Goal: Information Seeking & Learning: Obtain resource

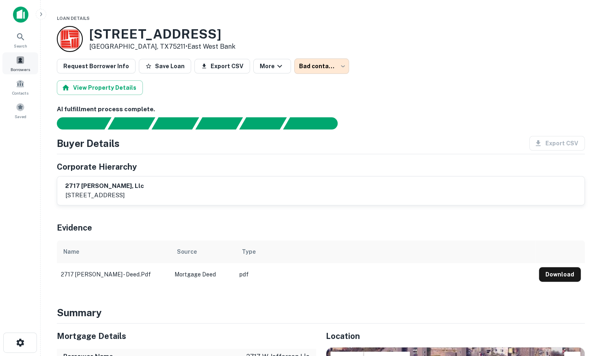
click at [26, 62] on div "Borrowers" at bounding box center [20, 63] width 36 height 22
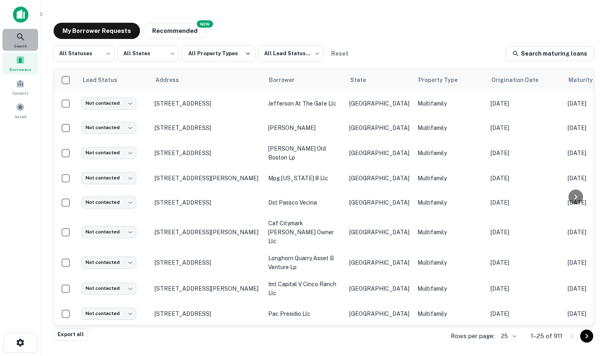
click at [27, 45] on div "Search" at bounding box center [20, 40] width 36 height 22
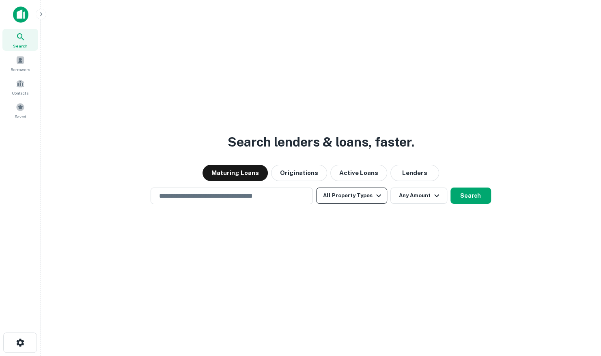
click at [370, 199] on button "All Property Types" at bounding box center [351, 196] width 71 height 16
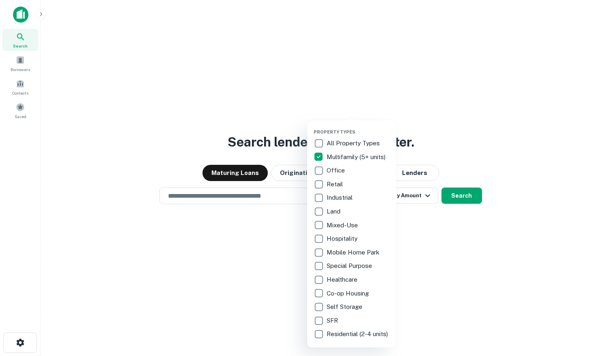
drag, startPoint x: 466, startPoint y: 127, endPoint x: 404, endPoint y: 160, distance: 70.3
click at [466, 127] on div at bounding box center [303, 178] width 607 height 356
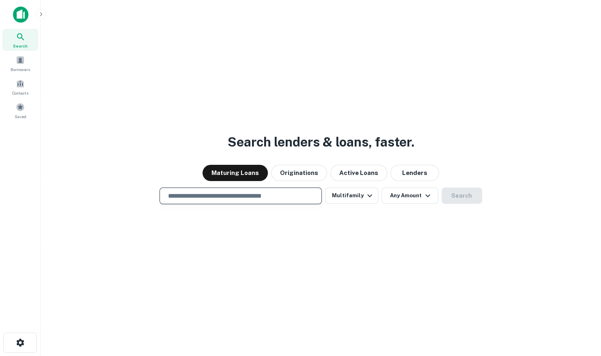
click at [270, 197] on input "text" at bounding box center [240, 195] width 155 height 9
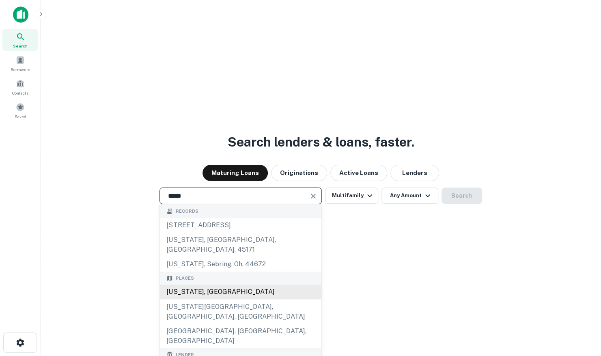
click at [245, 285] on div "[US_STATE], [GEOGRAPHIC_DATA]" at bounding box center [241, 292] width 162 height 15
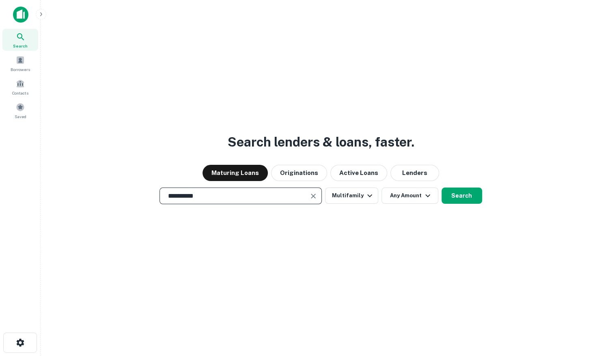
type input "**********"
click at [394, 186] on div "**********" at bounding box center [321, 197] width 548 height 356
click at [397, 198] on button "Any Amount" at bounding box center [410, 196] width 57 height 16
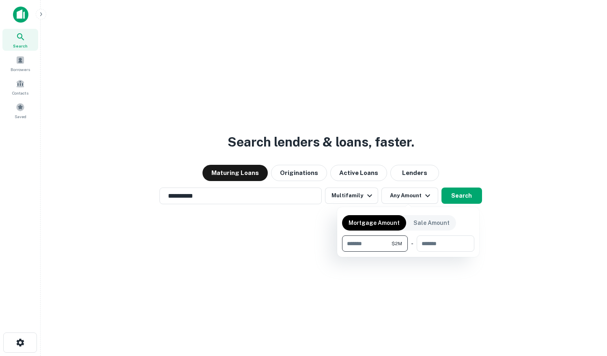
type input "*******"
click at [485, 243] on div at bounding box center [303, 178] width 607 height 356
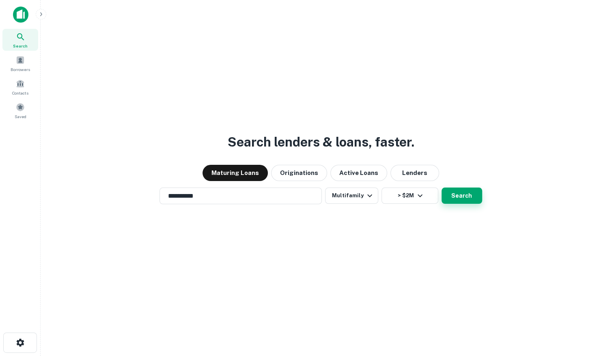
click at [463, 188] on button "Search" at bounding box center [462, 196] width 41 height 16
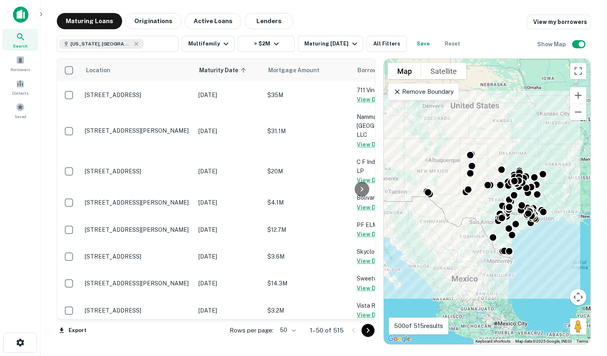
click at [299, 331] on div "Rows per page: 50 ** 1–50 of 515" at bounding box center [298, 331] width 156 height 22
click at [293, 331] on body "Search Borrowers Contacts Saved Maturing Loans Originations Active Loans Lender…" at bounding box center [303, 178] width 607 height 356
click at [289, 340] on li "100" at bounding box center [289, 339] width 24 height 15
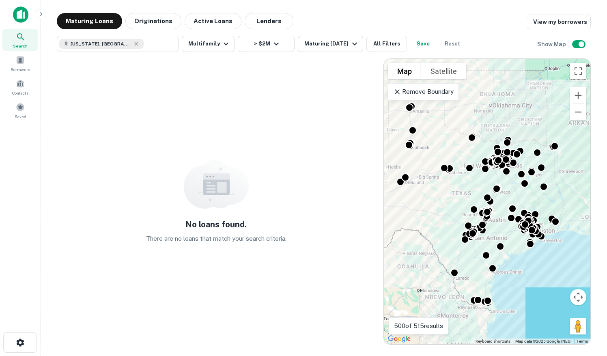
drag, startPoint x: 455, startPoint y: 188, endPoint x: 433, endPoint y: 189, distance: 22.3
click at [433, 189] on div "To activate drag with keyboard, press Alt + Enter. Once in keyboard drag state,…" at bounding box center [487, 201] width 207 height 285
click at [279, 49] on button "> $2M" at bounding box center [266, 44] width 57 height 16
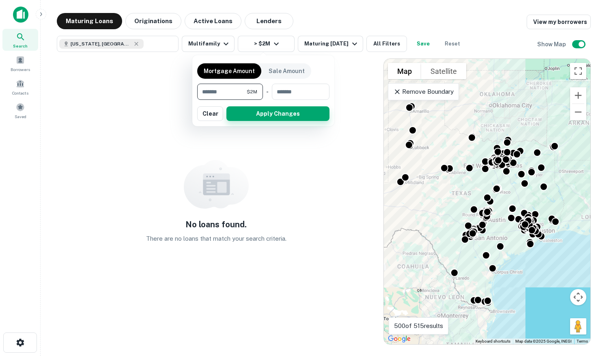
click at [304, 116] on button "Apply Changes" at bounding box center [278, 113] width 103 height 15
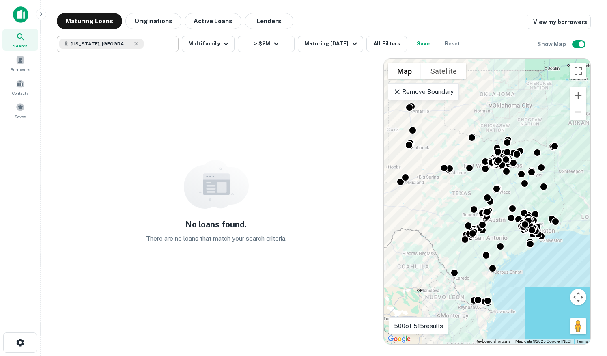
click at [159, 43] on input "text" at bounding box center [159, 43] width 31 height 11
type input "**********"
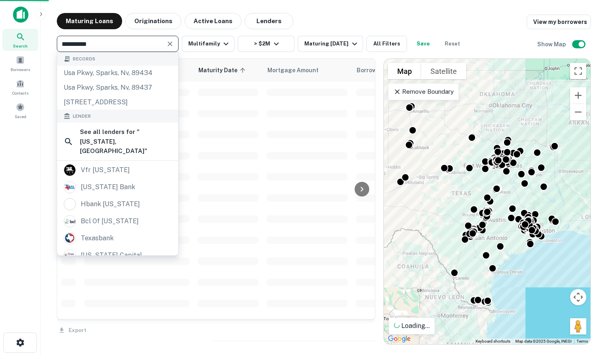
click at [129, 128] on td at bounding box center [137, 134] width 114 height 21
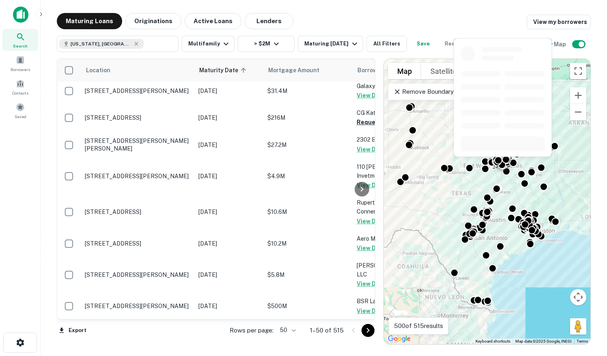
scroll to position [1185, 0]
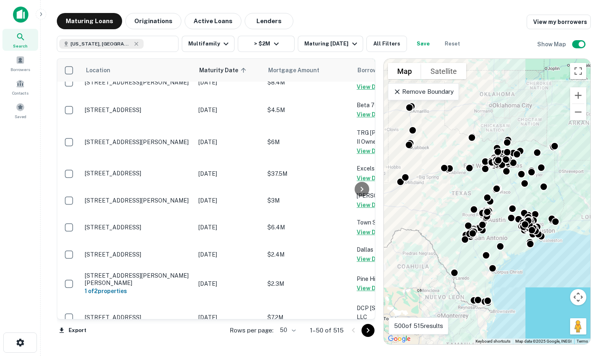
click at [364, 327] on icon "Go to next page" at bounding box center [368, 331] width 10 height 10
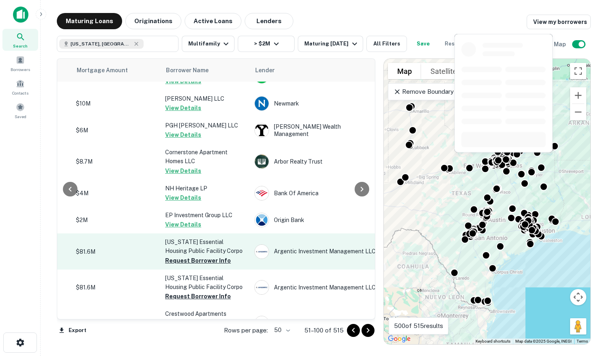
scroll to position [447, 192]
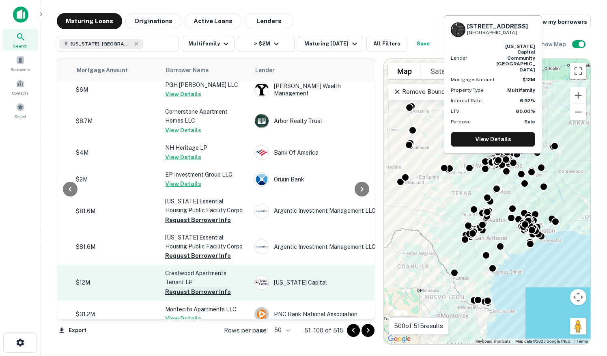
click at [188, 287] on button "Request Borrower Info" at bounding box center [198, 292] width 66 height 10
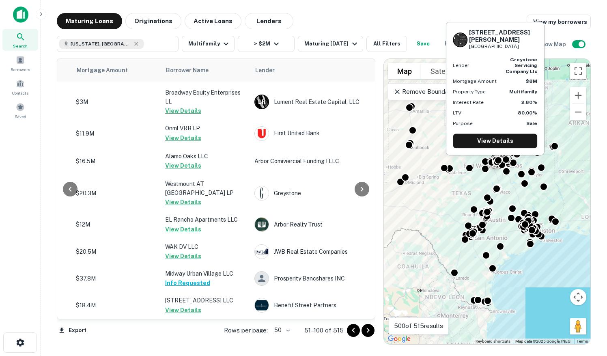
scroll to position [1229, 192]
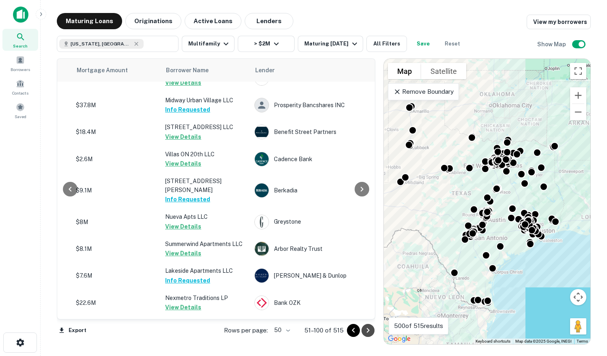
click at [371, 330] on icon "Go to next page" at bounding box center [368, 331] width 10 height 10
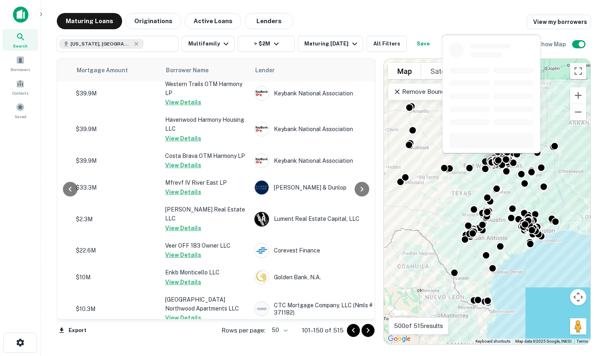
click at [181, 356] on button "Request Borrower Info" at bounding box center [198, 363] width 66 height 10
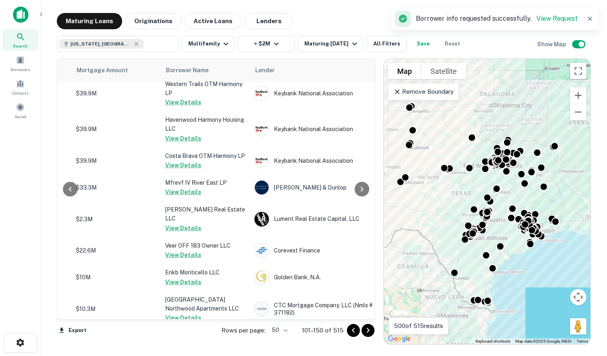
click at [366, 330] on icon "Go to next page" at bounding box center [368, 331] width 10 height 10
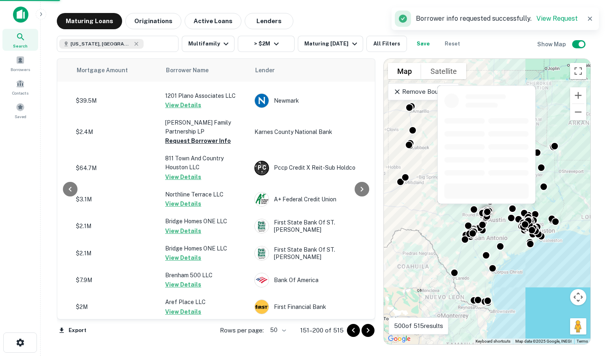
scroll to position [0, 192]
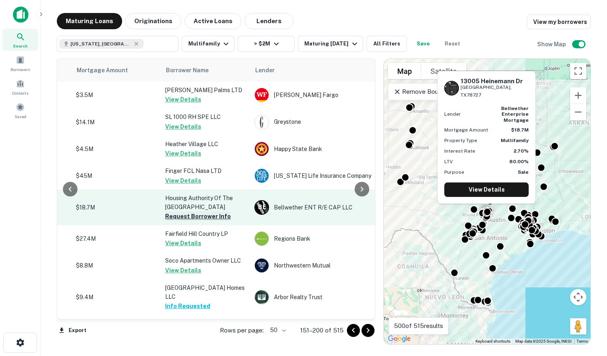
click at [218, 216] on button "Request Borrower Info" at bounding box center [198, 217] width 66 height 10
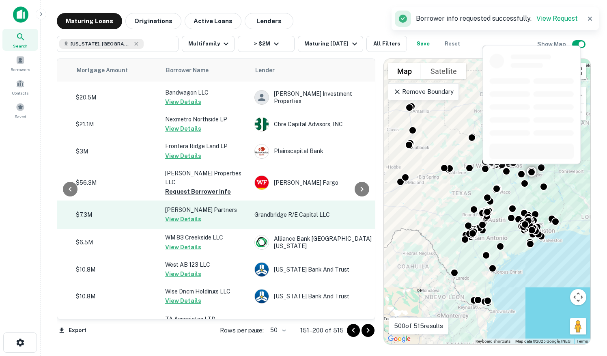
scroll to position [568, 192]
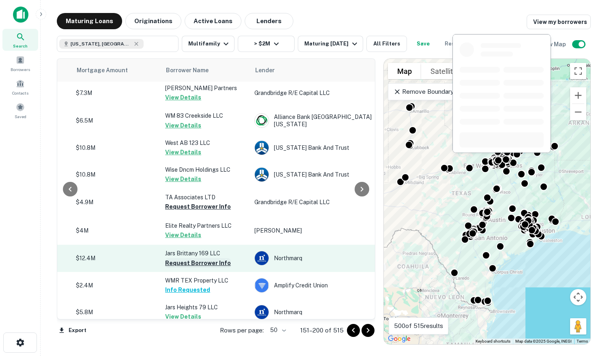
click at [205, 258] on button "Request Borrower Info" at bounding box center [198, 263] width 66 height 10
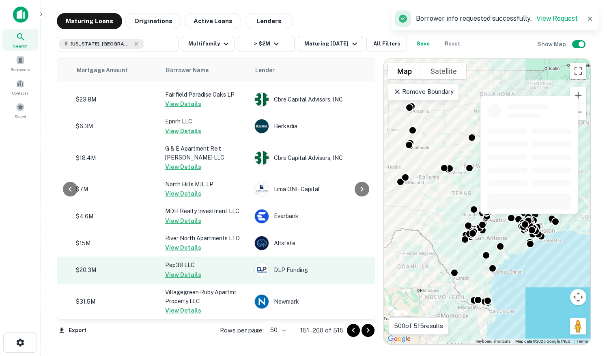
scroll to position [1096, 192]
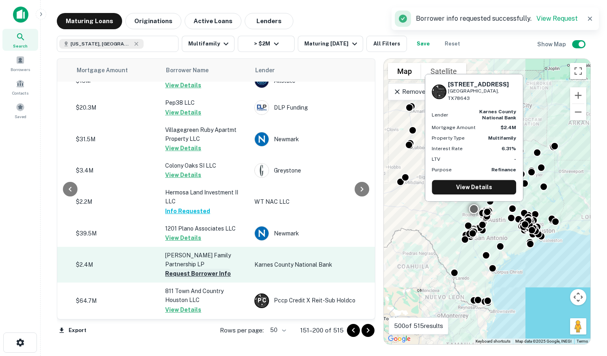
click at [208, 269] on button "Request Borrower Info" at bounding box center [198, 274] width 66 height 10
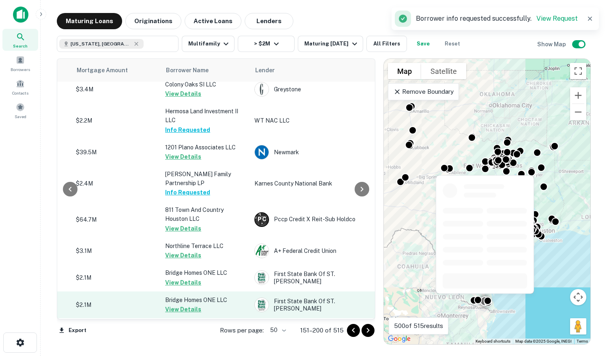
scroll to position [1193, 192]
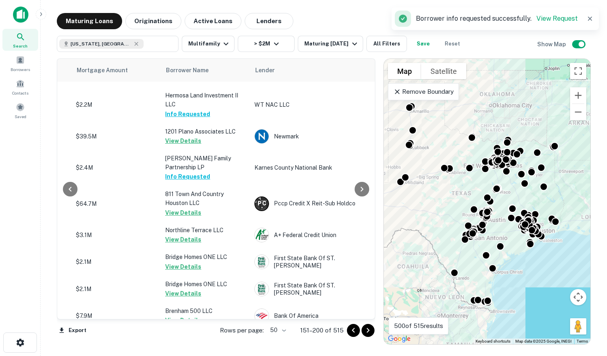
click at [372, 331] on icon "Go to next page" at bounding box center [368, 331] width 10 height 10
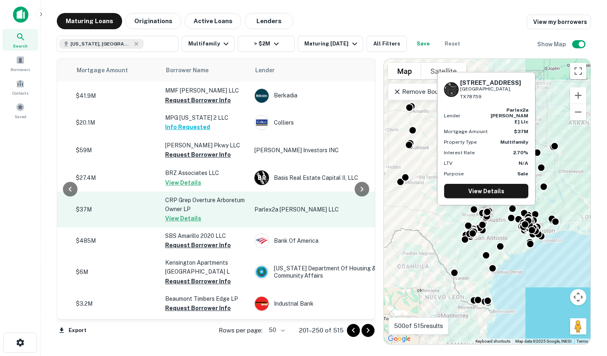
scroll to position [1056, 192]
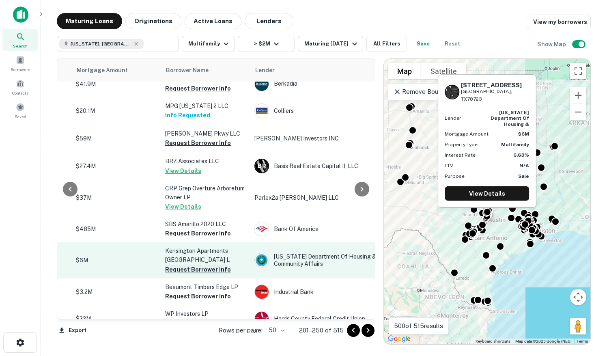
click at [222, 265] on button "Request Borrower Info" at bounding box center [198, 270] width 66 height 10
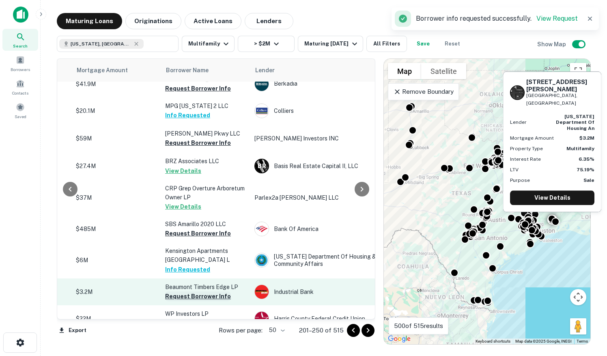
click at [217, 292] on button "Request Borrower Info" at bounding box center [198, 297] width 66 height 10
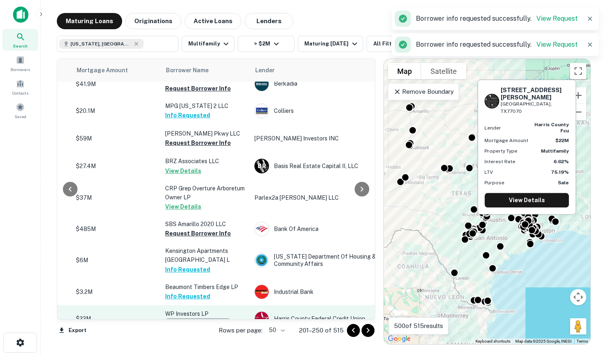
click at [204, 318] on button "Request Borrower Info" at bounding box center [198, 323] width 66 height 10
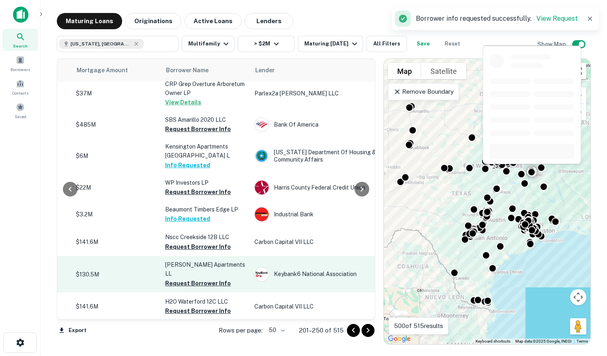
scroll to position [1214, 192]
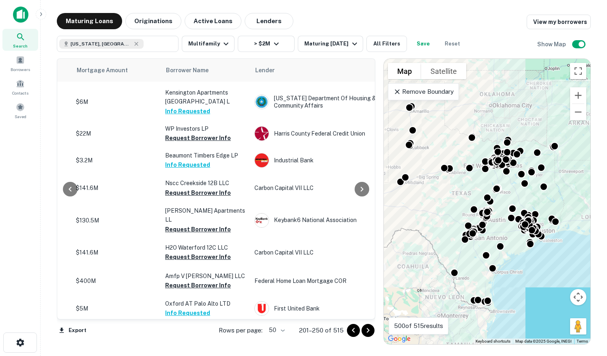
click at [369, 333] on icon "Go to next page" at bounding box center [368, 331] width 10 height 10
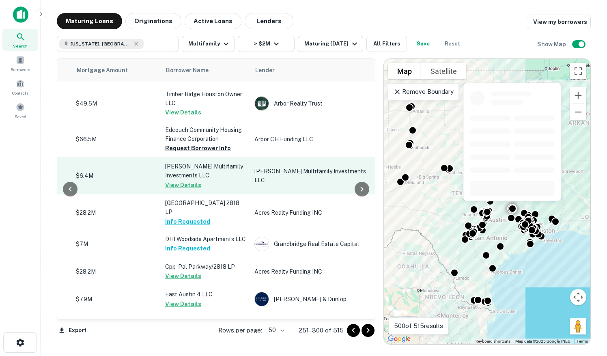
scroll to position [1269, 192]
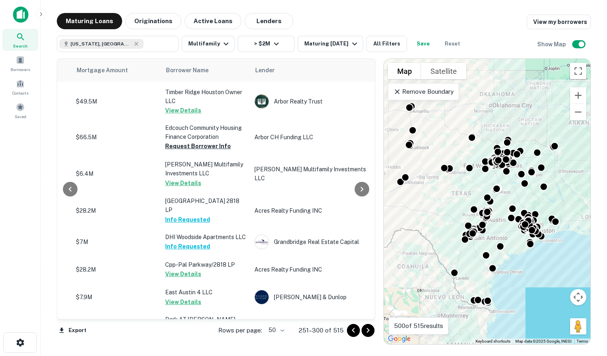
click at [367, 331] on icon "Go to next page" at bounding box center [368, 331] width 10 height 10
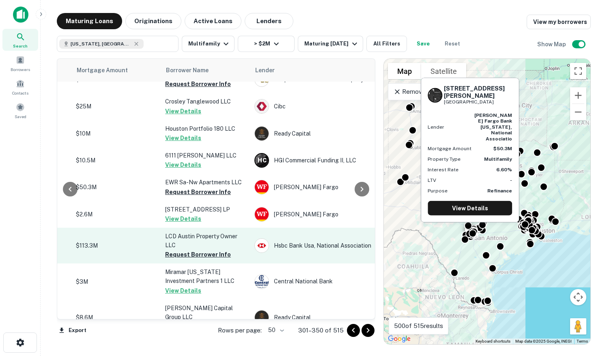
scroll to position [0, 192]
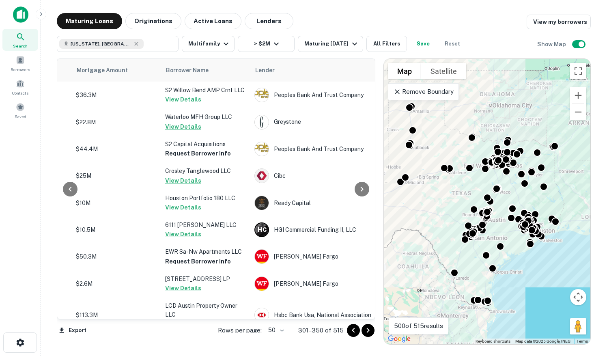
drag, startPoint x: 368, startPoint y: 330, endPoint x: 363, endPoint y: 345, distance: 15.9
click at [368, 330] on icon "Go to next page" at bounding box center [368, 331] width 10 height 10
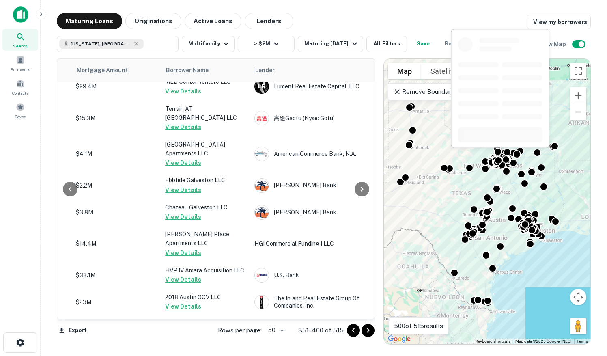
scroll to position [1228, 192]
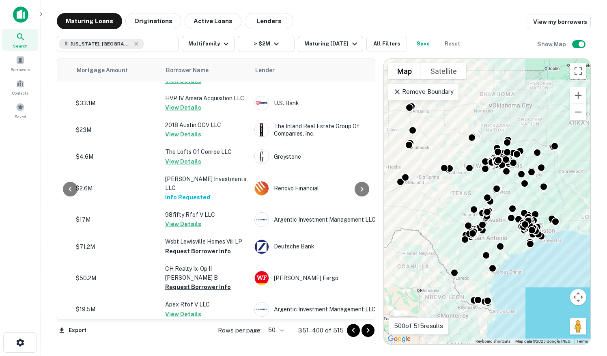
click at [370, 332] on icon "Go to next page" at bounding box center [368, 331] width 10 height 10
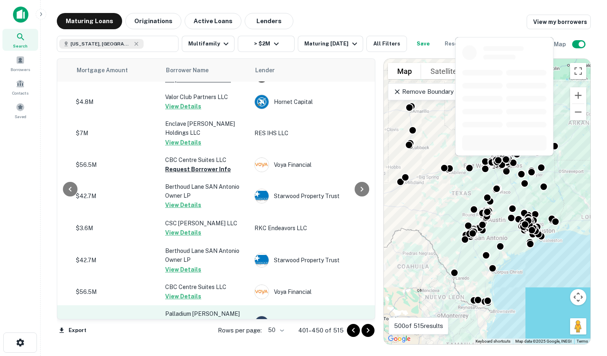
scroll to position [244, 192]
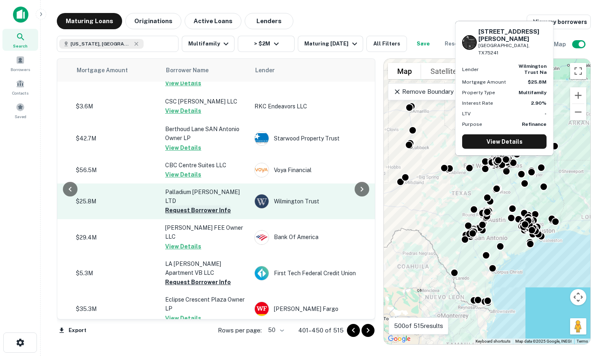
click at [214, 205] on button "Request Borrower Info" at bounding box center [198, 210] width 66 height 10
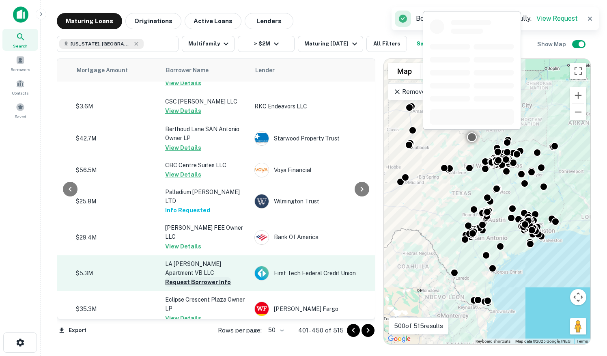
click at [218, 277] on button "Request Borrower Info" at bounding box center [198, 282] width 66 height 10
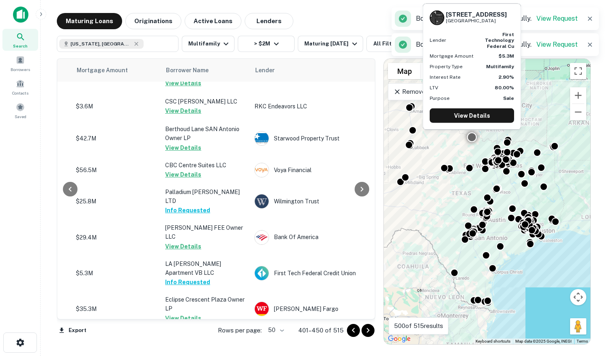
scroll to position [284, 192]
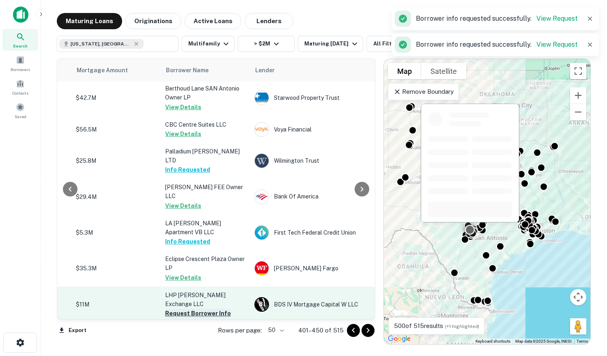
click at [206, 309] on button "Request Borrower Info" at bounding box center [198, 314] width 66 height 10
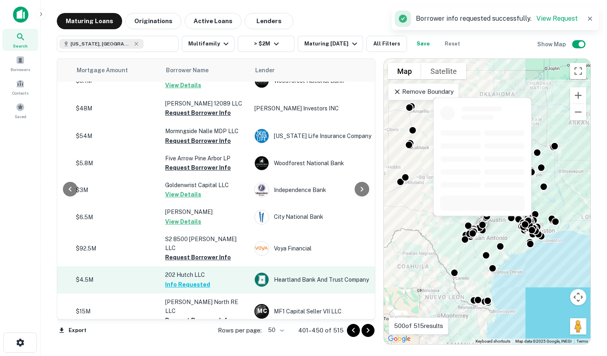
scroll to position [893, 192]
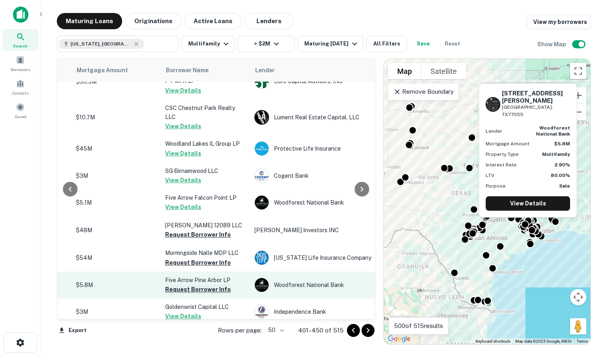
click at [207, 285] on button "Request Borrower Info" at bounding box center [198, 290] width 66 height 10
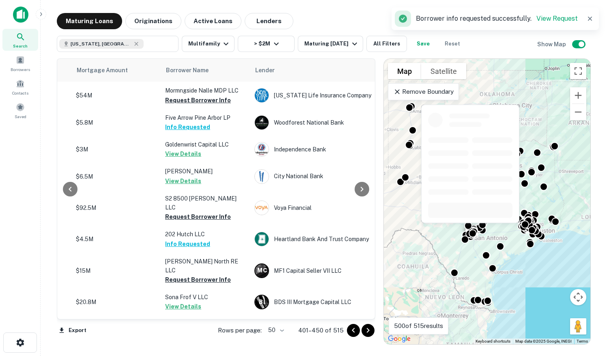
scroll to position [1209, 192]
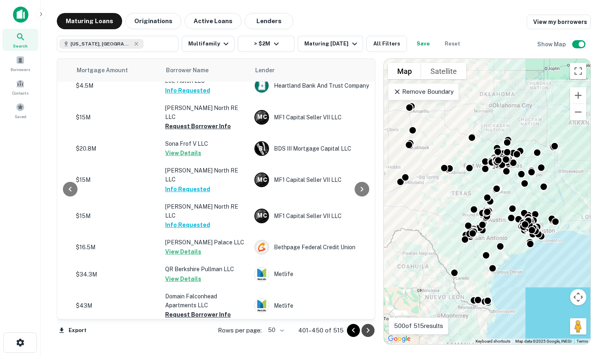
click at [370, 328] on icon "Go to next page" at bounding box center [368, 331] width 10 height 10
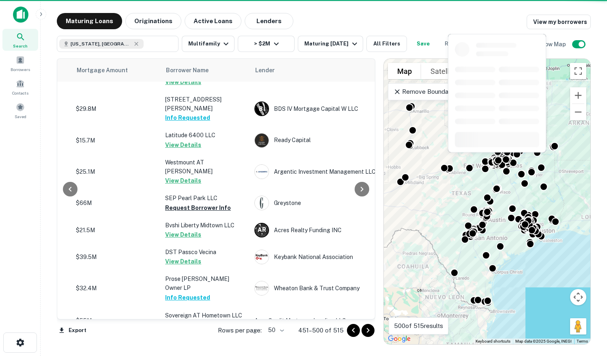
scroll to position [0, 192]
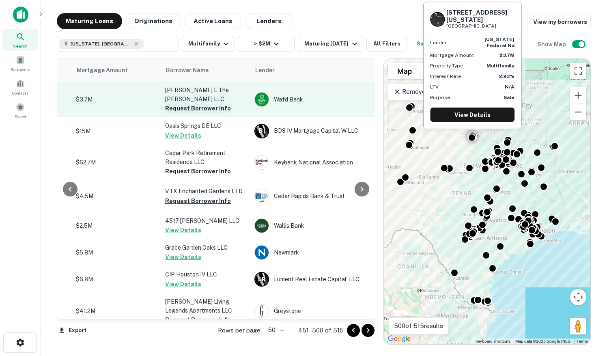
click at [216, 104] on button "Request Borrower Info" at bounding box center [198, 109] width 66 height 10
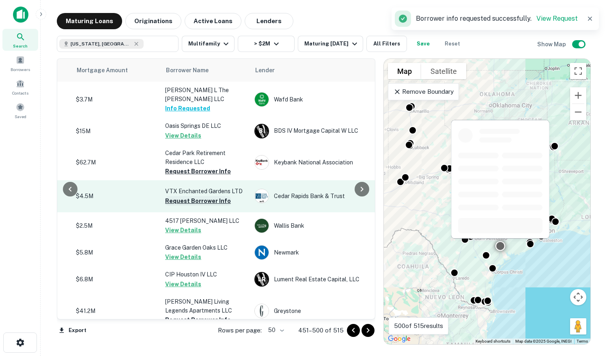
click at [201, 196] on button "Request Borrower Info" at bounding box center [198, 201] width 66 height 10
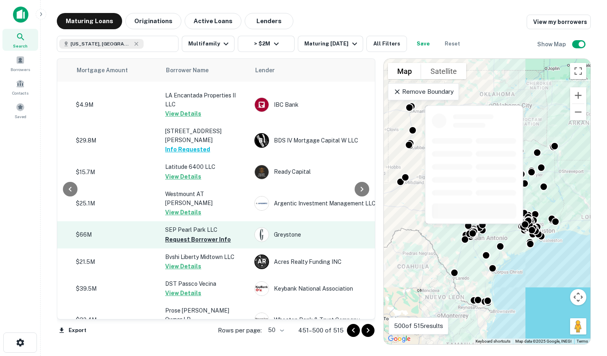
scroll to position [1213, 192]
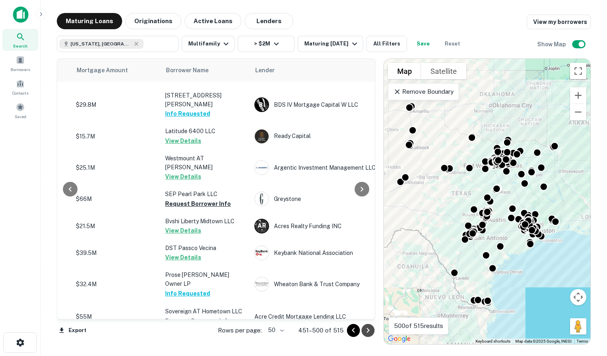
click at [370, 331] on icon "Go to next page" at bounding box center [368, 331] width 10 height 10
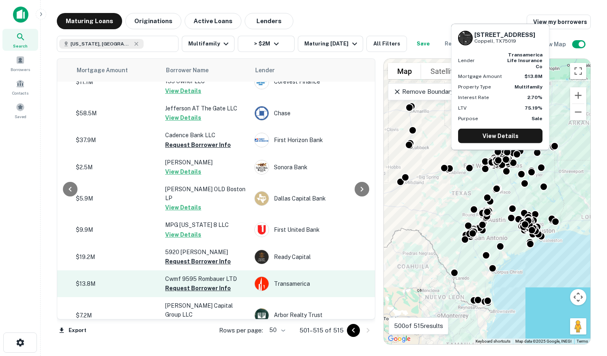
scroll to position [0, 192]
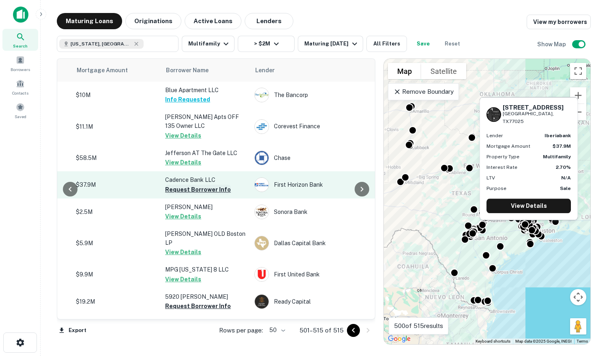
click at [191, 185] on button "Request Borrower Info" at bounding box center [198, 190] width 66 height 10
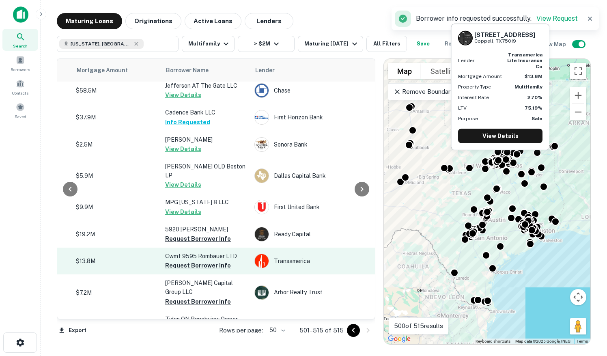
scroll to position [81, 192]
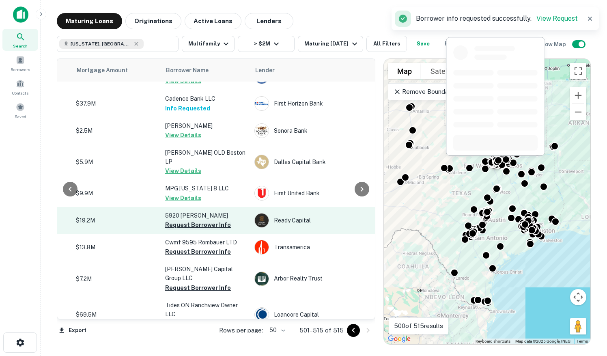
click at [192, 220] on button "Request Borrower Info" at bounding box center [198, 225] width 66 height 10
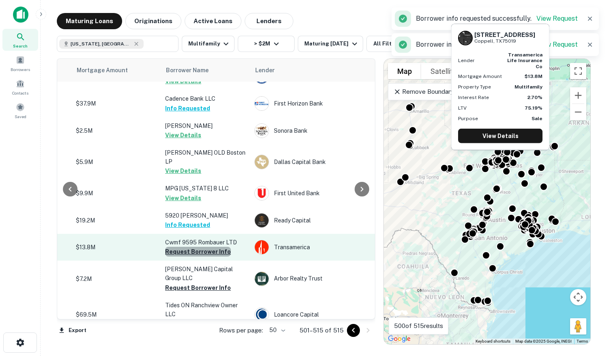
click at [204, 247] on button "Request Borrower Info" at bounding box center [198, 252] width 66 height 10
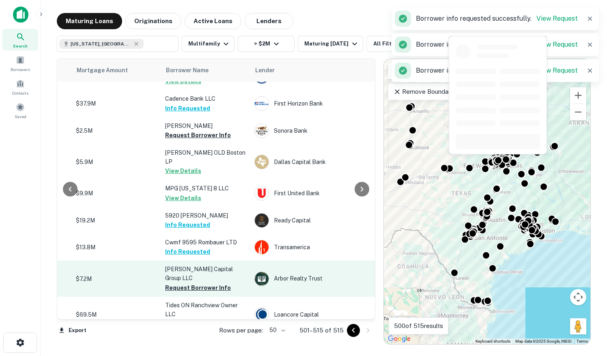
scroll to position [122, 192]
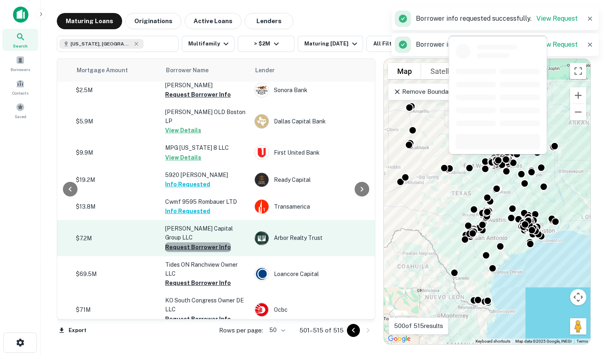
click at [220, 242] on button "Request Borrower Info" at bounding box center [198, 247] width 66 height 10
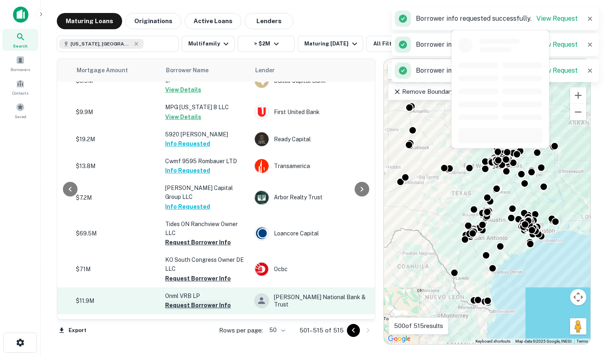
scroll to position [204, 192]
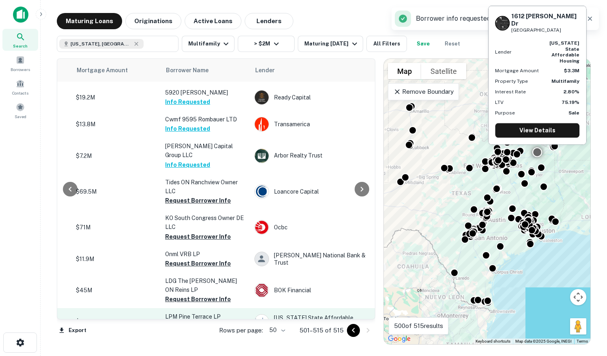
click at [205, 322] on button "Request Borrower Info" at bounding box center [198, 327] width 66 height 10
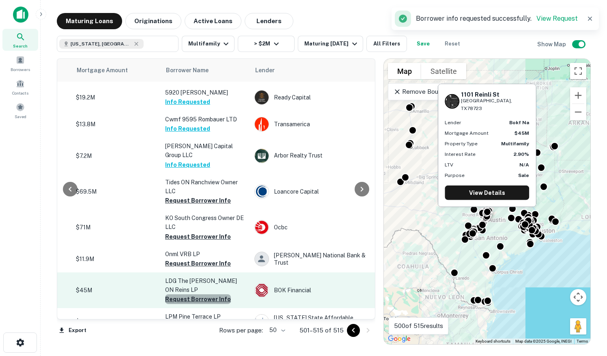
click at [211, 294] on button "Request Borrower Info" at bounding box center [198, 299] width 66 height 10
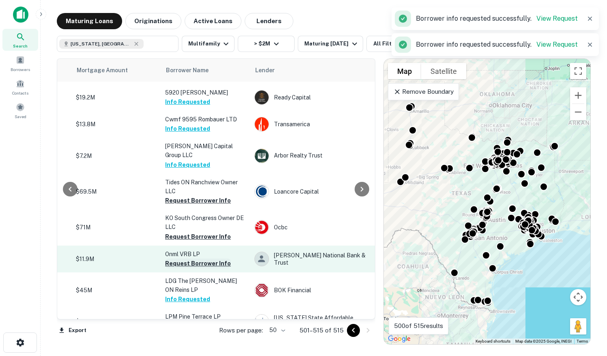
scroll to position [199, 192]
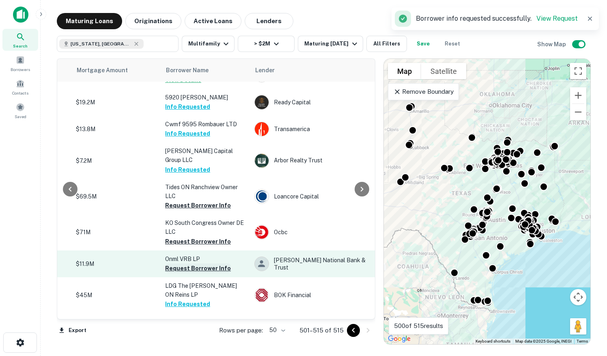
click at [205, 264] on button "Request Borrower Info" at bounding box center [198, 269] width 66 height 10
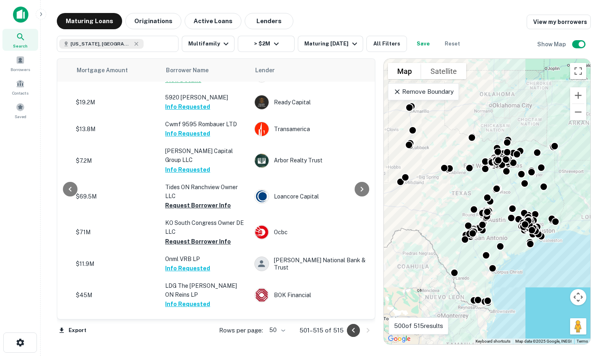
click at [359, 331] on button "Go to previous page" at bounding box center [353, 330] width 13 height 13
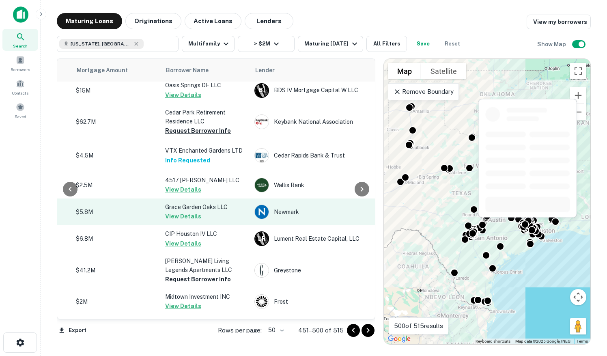
scroll to position [122, 192]
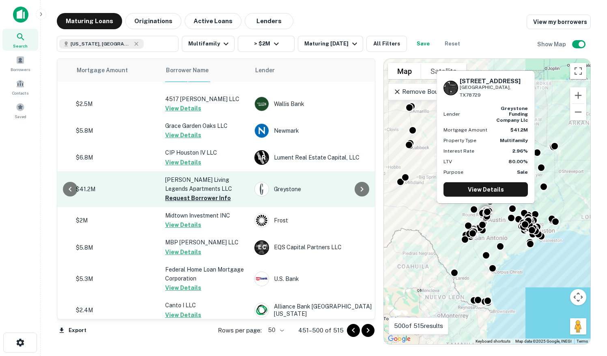
click at [214, 193] on button "Request Borrower Info" at bounding box center [198, 198] width 66 height 10
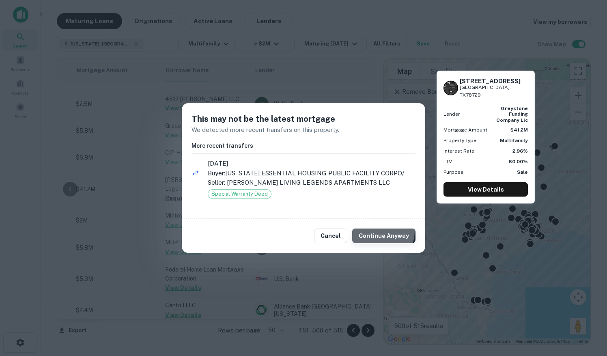
click at [379, 231] on button "Continue Anyway" at bounding box center [383, 236] width 63 height 15
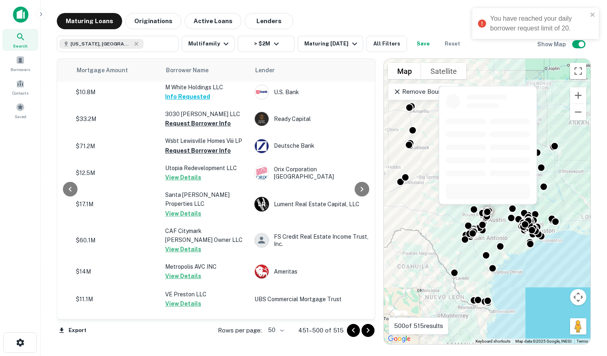
scroll to position [609, 192]
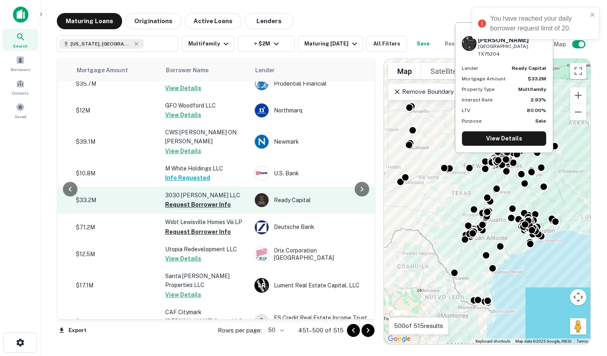
click at [216, 200] on button "Request Borrower Info" at bounding box center [198, 205] width 66 height 10
